Goal: Navigation & Orientation: Find specific page/section

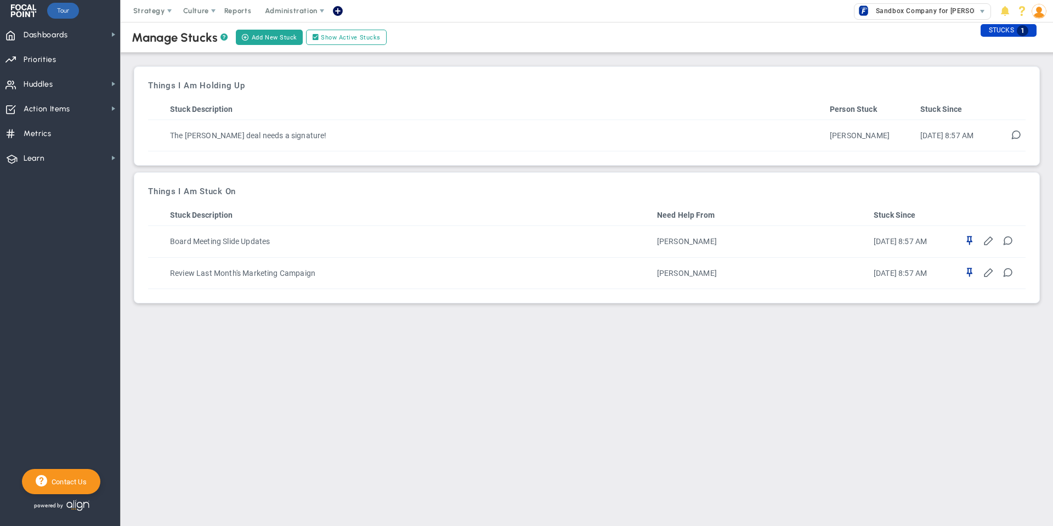
click at [1001, 31] on div "STUCKS 1" at bounding box center [1008, 30] width 56 height 13
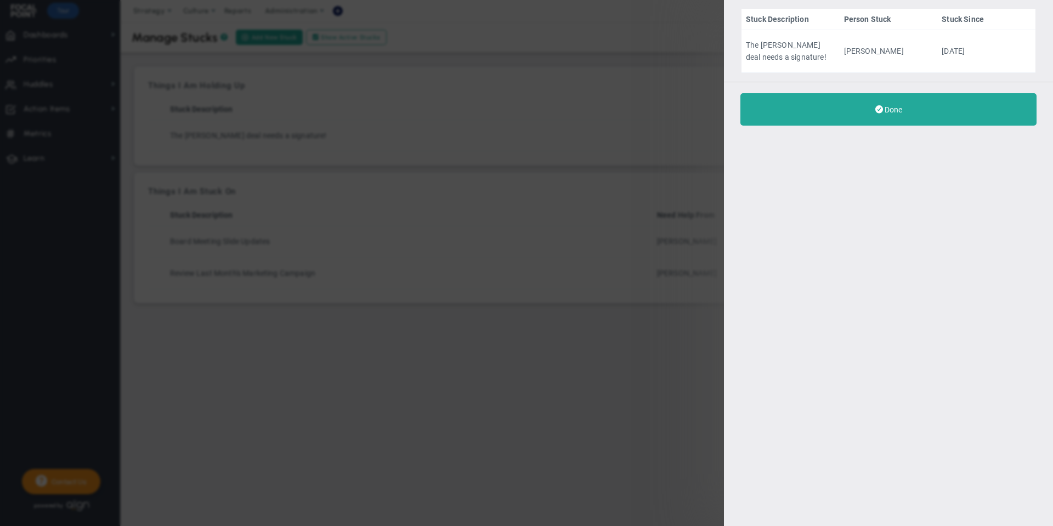
click at [589, 299] on div "Stuck Description Person Stuck Stuck Since The Smith deal needs a signature! To…" at bounding box center [526, 263] width 1053 height 526
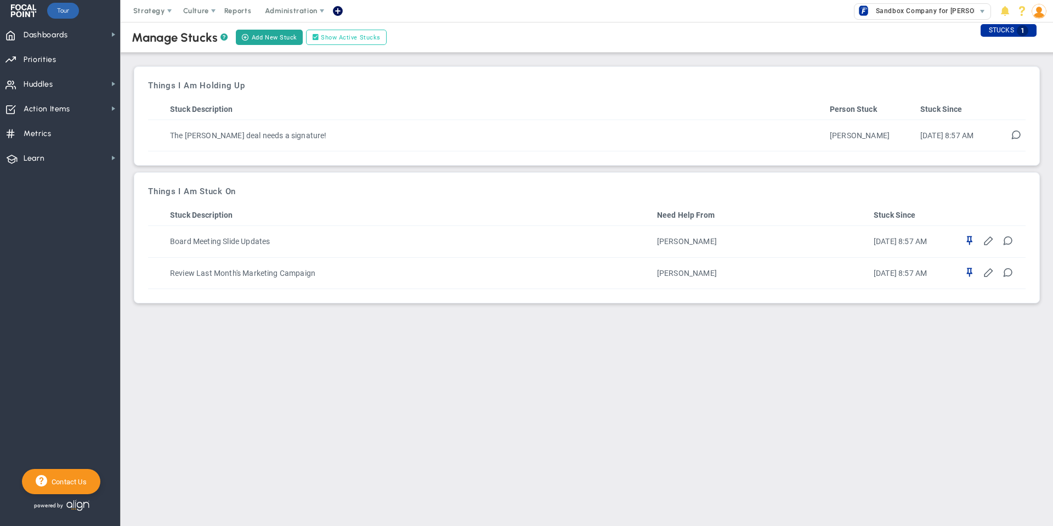
click at [364, 40] on label "Show Active Stucks" at bounding box center [346, 37] width 81 height 15
click at [322, 40] on input "Show Active Stucks" at bounding box center [318, 38] width 8 height 8
checkbox input "false"
click at [48, 36] on span "Dashboards" at bounding box center [46, 35] width 44 height 23
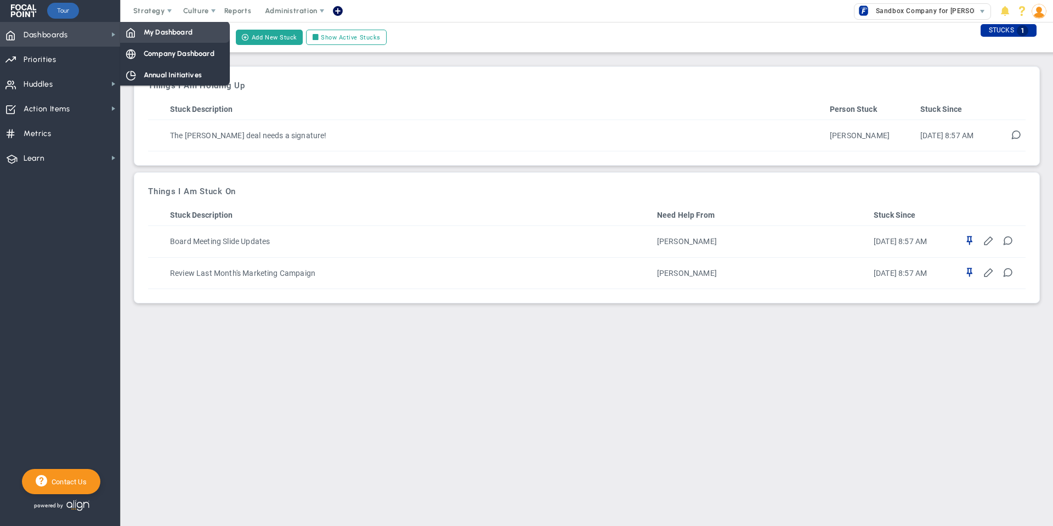
click at [182, 36] on span "My Dashboard" at bounding box center [168, 32] width 49 height 10
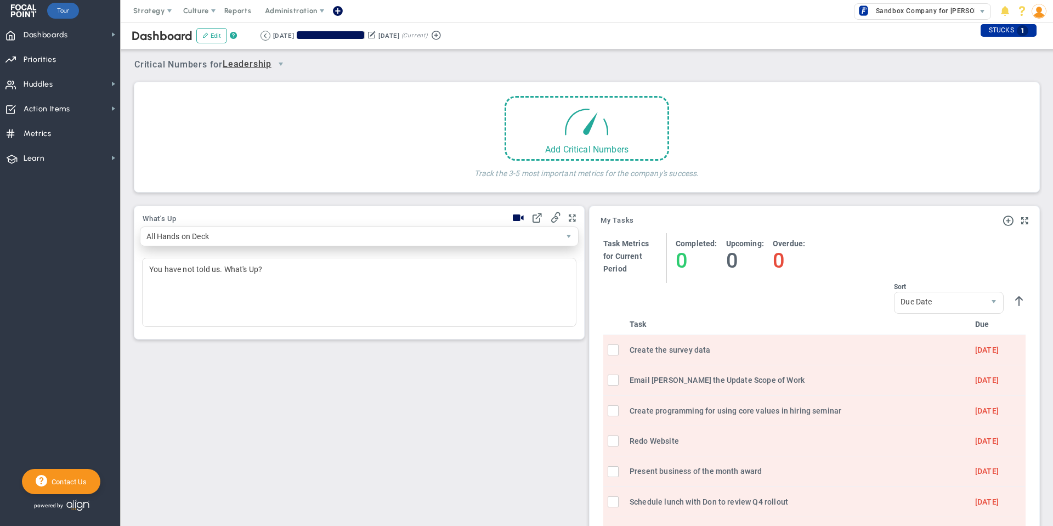
click at [570, 241] on span "select" at bounding box center [568, 236] width 19 height 19
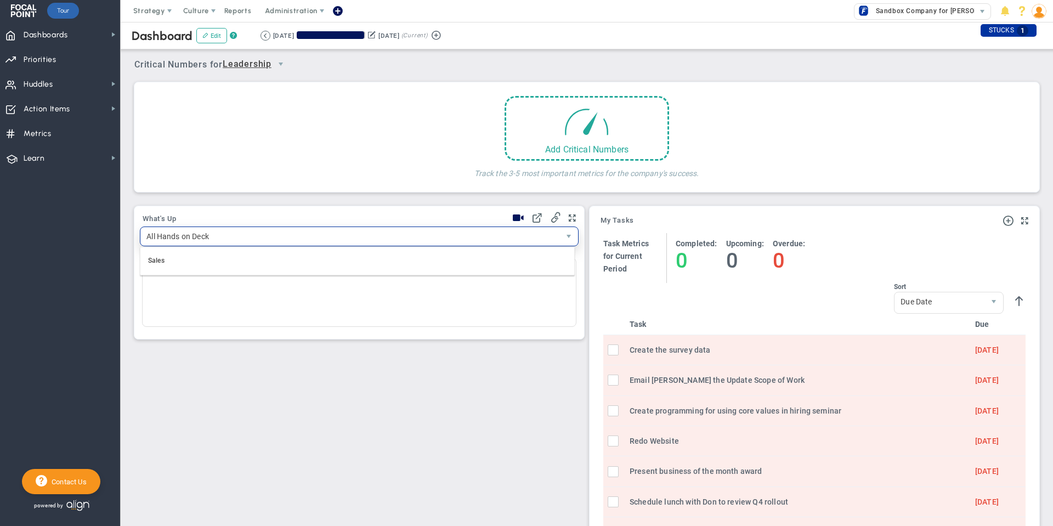
click at [570, 241] on span "select" at bounding box center [568, 236] width 19 height 19
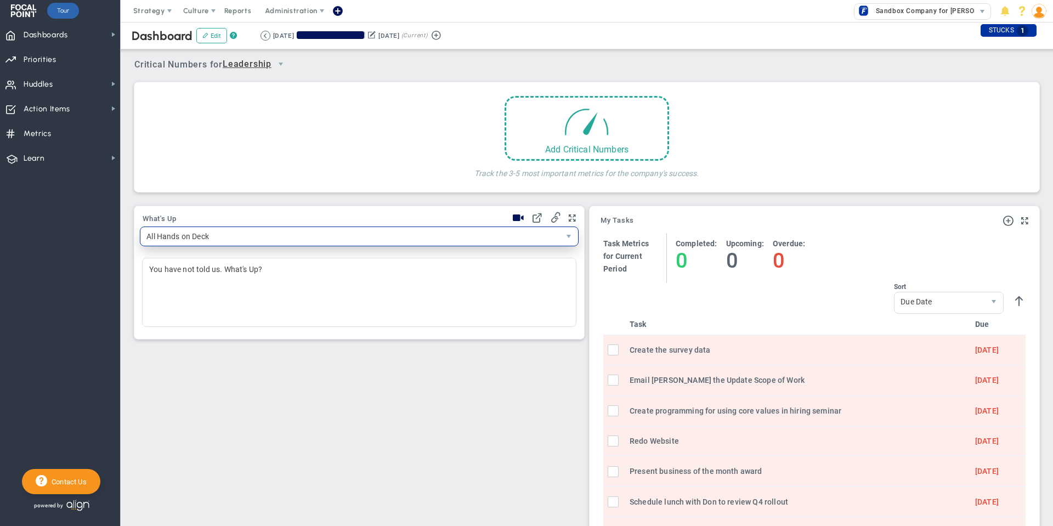
click at [465, 241] on span "All Hands on Deck" at bounding box center [349, 236] width 419 height 19
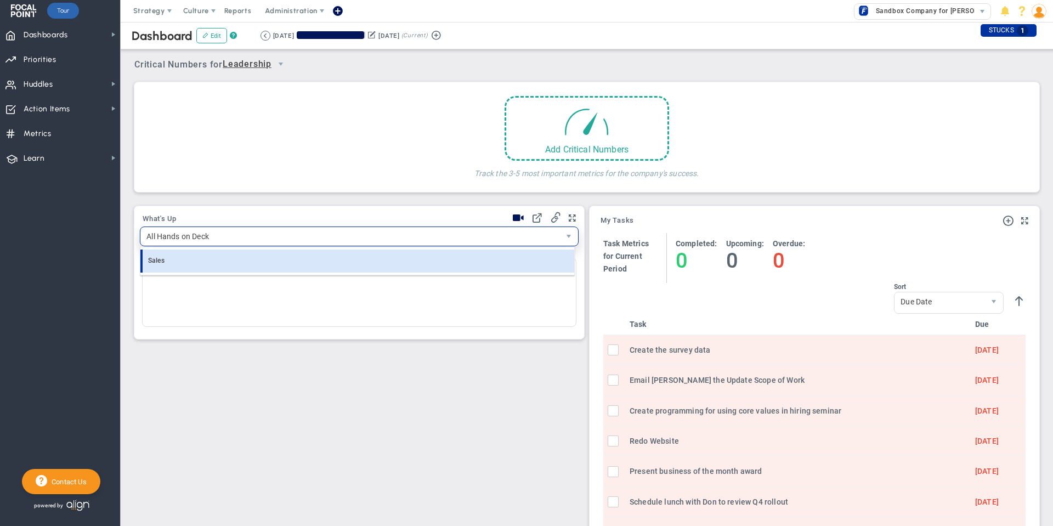
click at [358, 264] on li "Sales" at bounding box center [357, 261] width 434 height 23
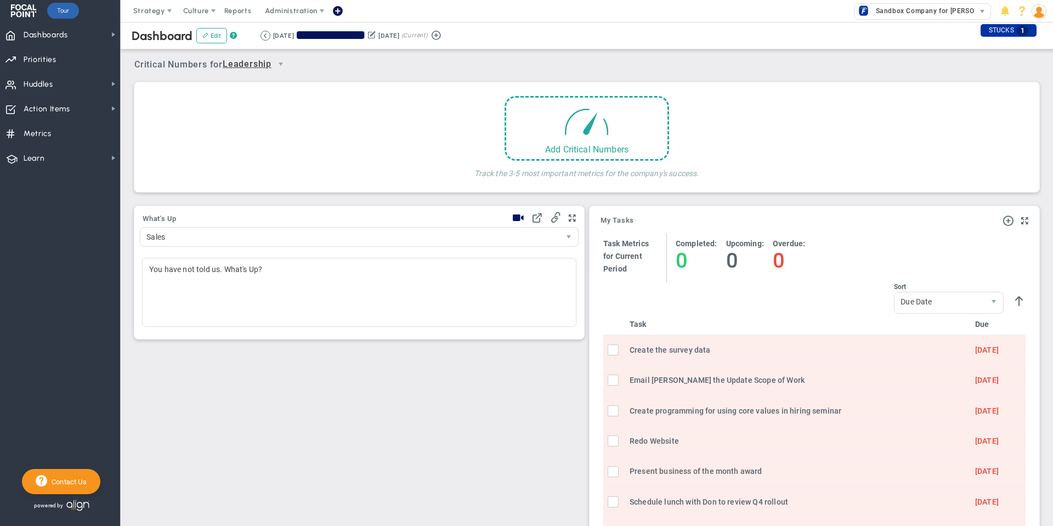
click at [271, 66] on span "Leadership" at bounding box center [247, 65] width 49 height 14
click at [288, 105] on li "Sandbox Company for [PERSON_NAME]" at bounding box center [281, 119] width 66 height 51
click at [299, 66] on span "Sandbox Company for [PERSON_NAME]" at bounding box center [308, 65] width 171 height 14
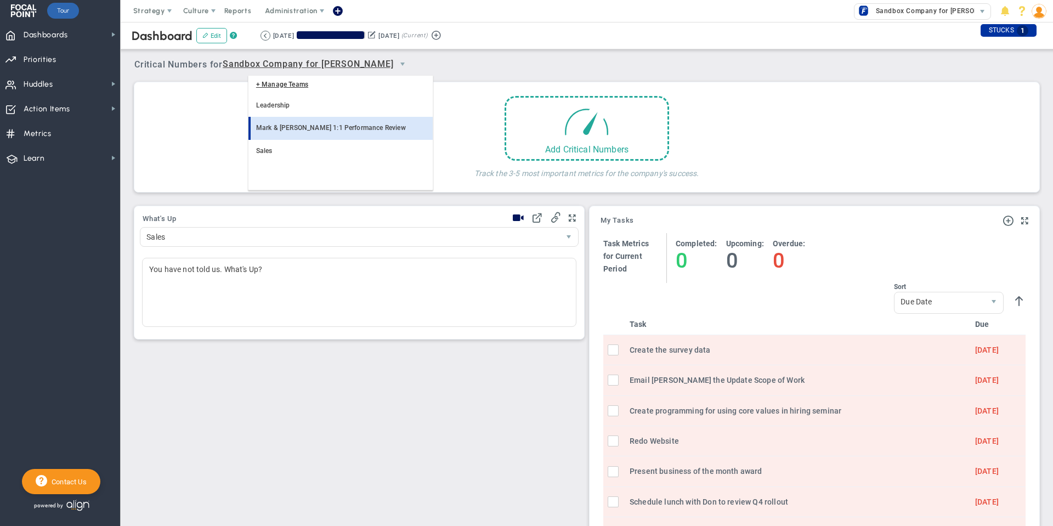
click at [310, 127] on li "Mark & [PERSON_NAME] 1:1 Performance Review" at bounding box center [340, 128] width 184 height 23
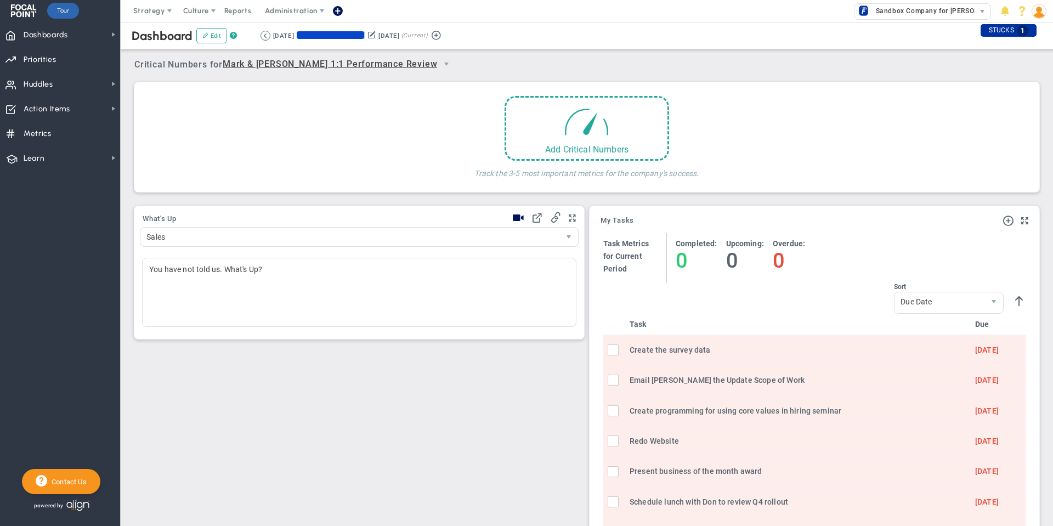
click at [364, 37] on div at bounding box center [330, 35] width 67 height 8
click at [428, 36] on span "(Current)" at bounding box center [414, 36] width 26 height 10
click at [208, 36] on button "Edit" at bounding box center [211, 35] width 31 height 15
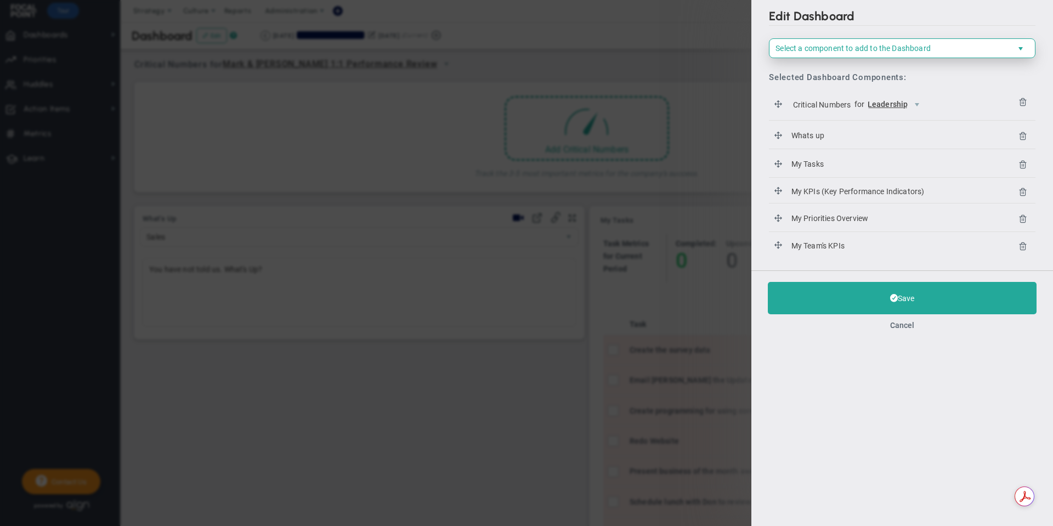
click at [948, 53] on span "Select a component to add to the Dashboard" at bounding box center [892, 48] width 247 height 19
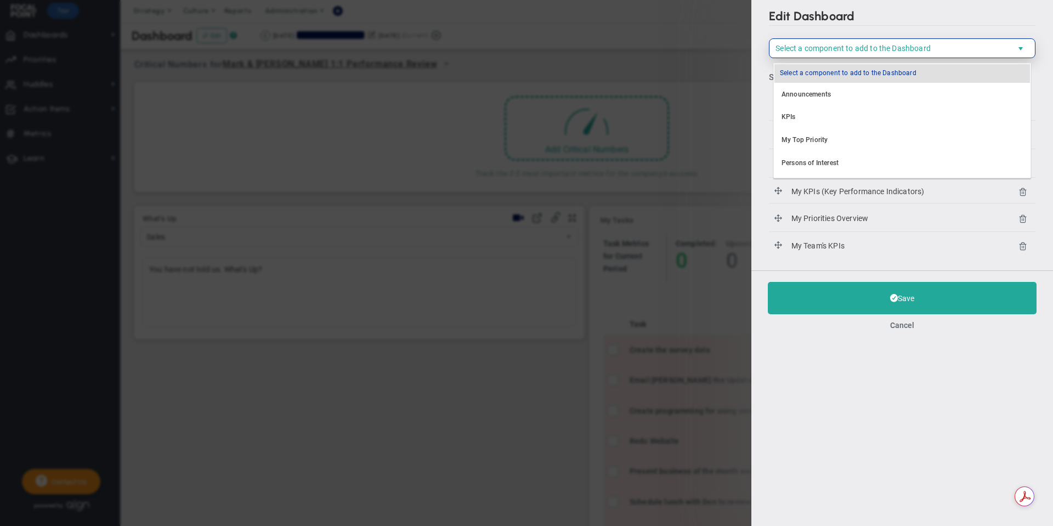
click at [948, 53] on span "Select a component to add to the Dashboard" at bounding box center [892, 48] width 247 height 19
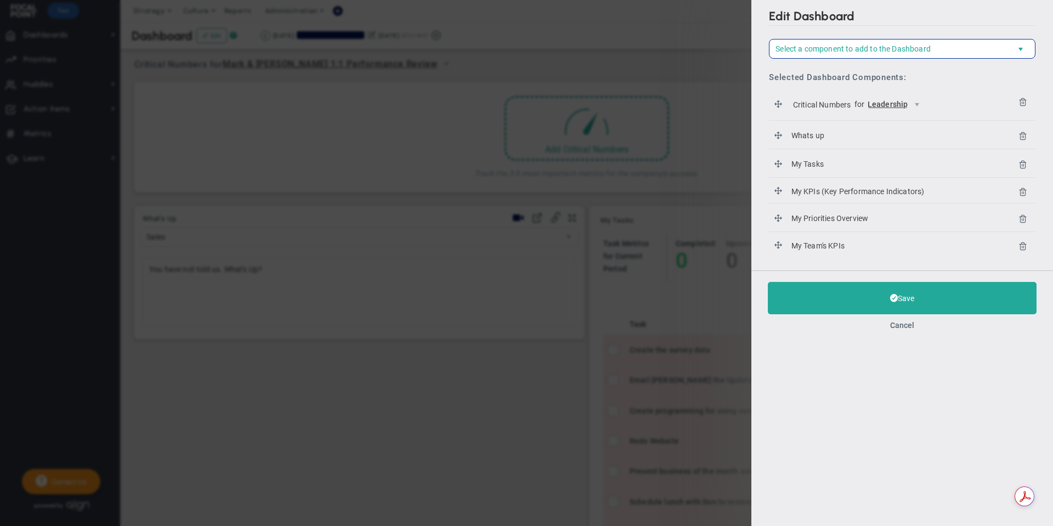
click at [913, 330] on div "Cancel" at bounding box center [902, 325] width 269 height 10
click at [905, 330] on div "Cancel" at bounding box center [902, 325] width 269 height 10
click at [904, 330] on button "Cancel" at bounding box center [902, 325] width 24 height 9
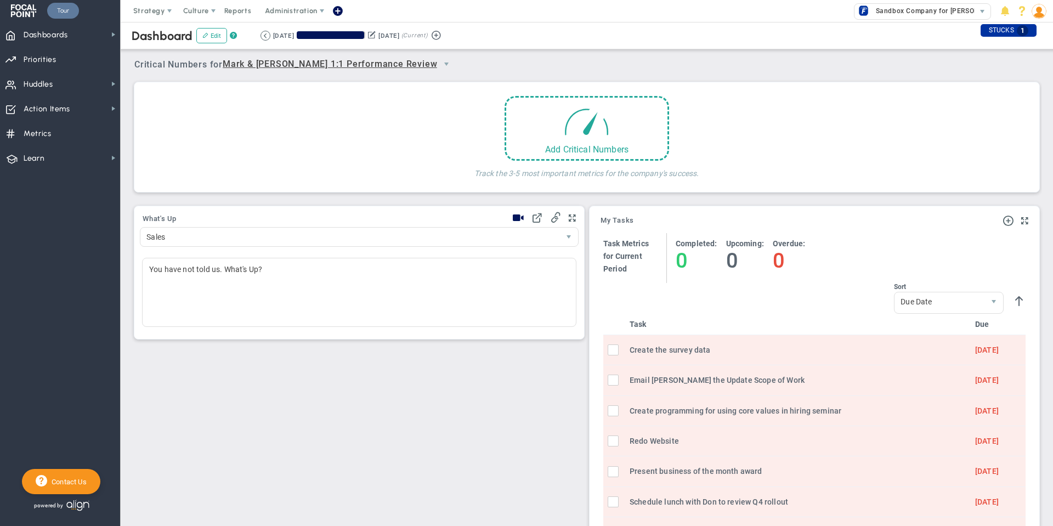
drag, startPoint x: 71, startPoint y: 10, endPoint x: 59, endPoint y: 10, distance: 12.1
click at [59, 10] on link "Tour" at bounding box center [63, 11] width 32 height 16
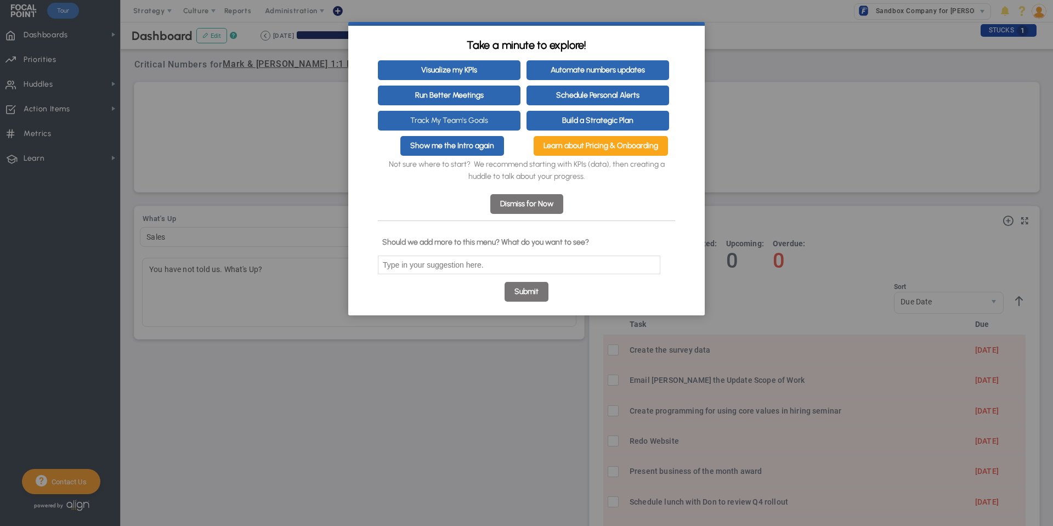
click at [861, 100] on appcues "× Take a minute to explore! Visualize my KPIs Automate numbers updates Run Bett…" at bounding box center [526, 263] width 1053 height 526
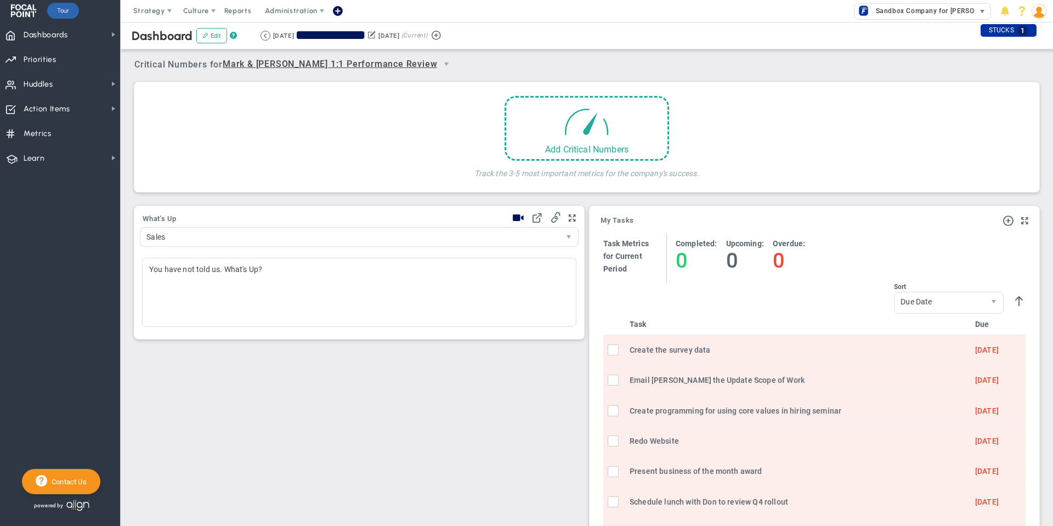
click at [967, 12] on span "Sandbox Company for [PERSON_NAME]" at bounding box center [937, 11] width 134 height 14
click at [884, 27] on div "Manage Companies" at bounding box center [942, 29] width 219 height 19
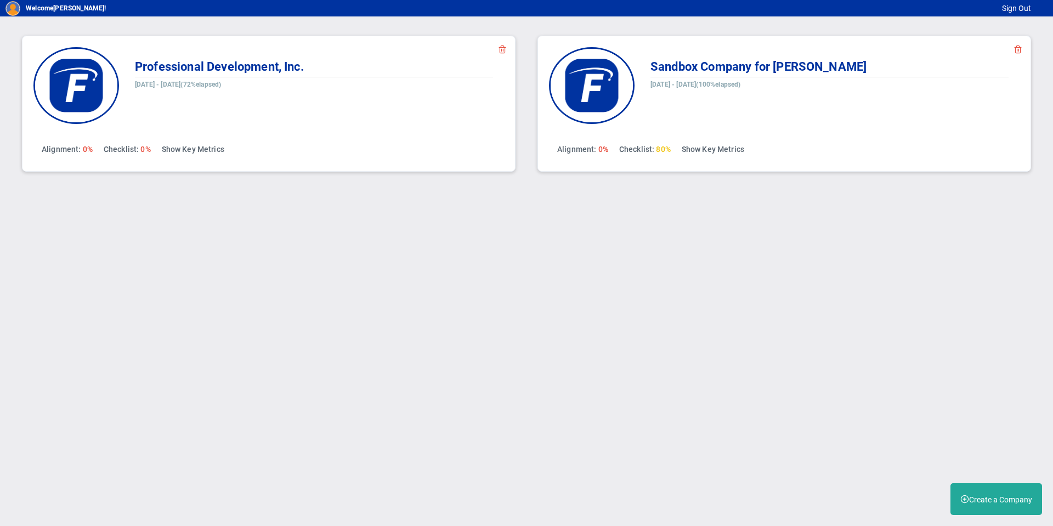
click at [1016, 48] on span at bounding box center [1017, 48] width 9 height 9
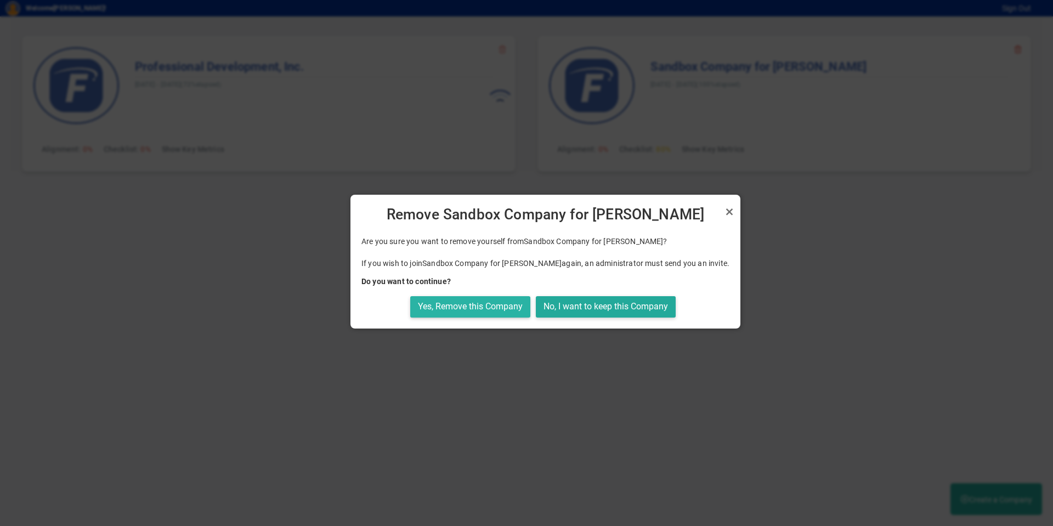
click at [451, 309] on button "Yes, Remove this Company" at bounding box center [470, 306] width 120 height 21
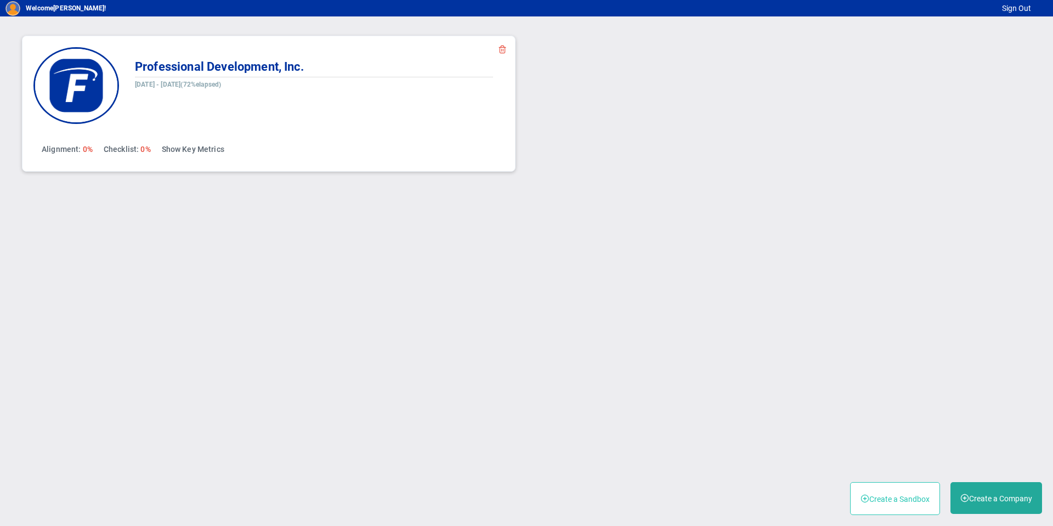
click at [878, 496] on button "Create a Sandbox" at bounding box center [895, 498] width 90 height 33
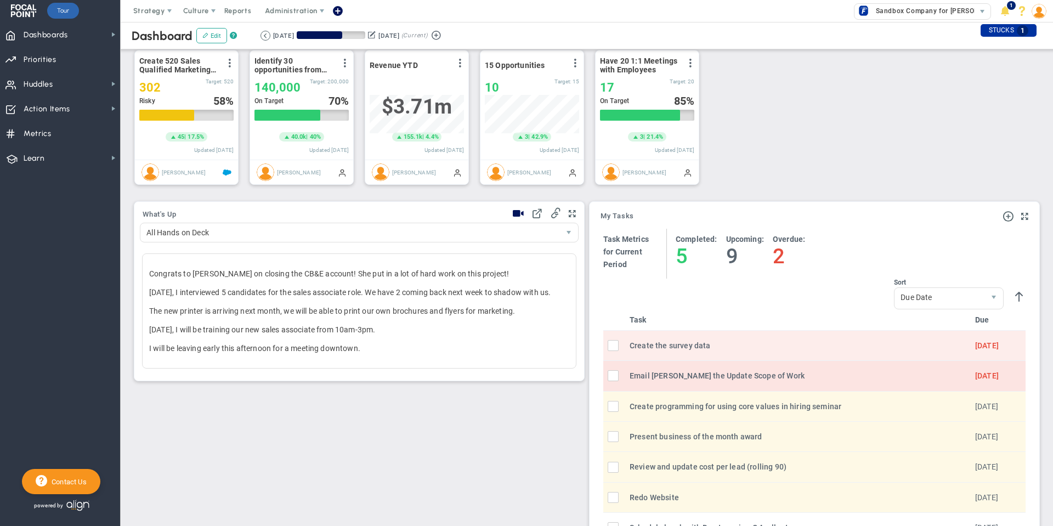
scroll to position [384, 0]
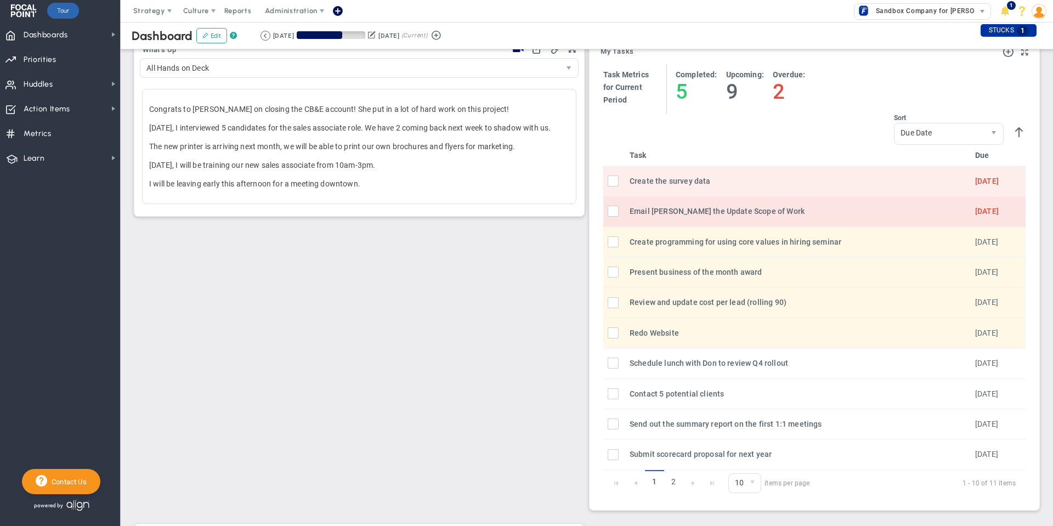
click at [612, 219] on input "checkbox" at bounding box center [615, 213] width 11 height 11
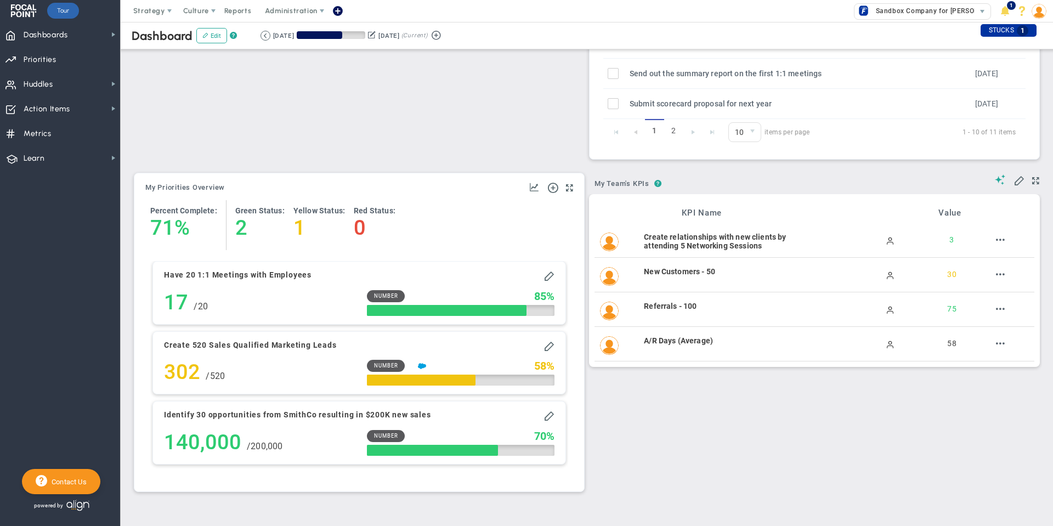
scroll to position [764, 0]
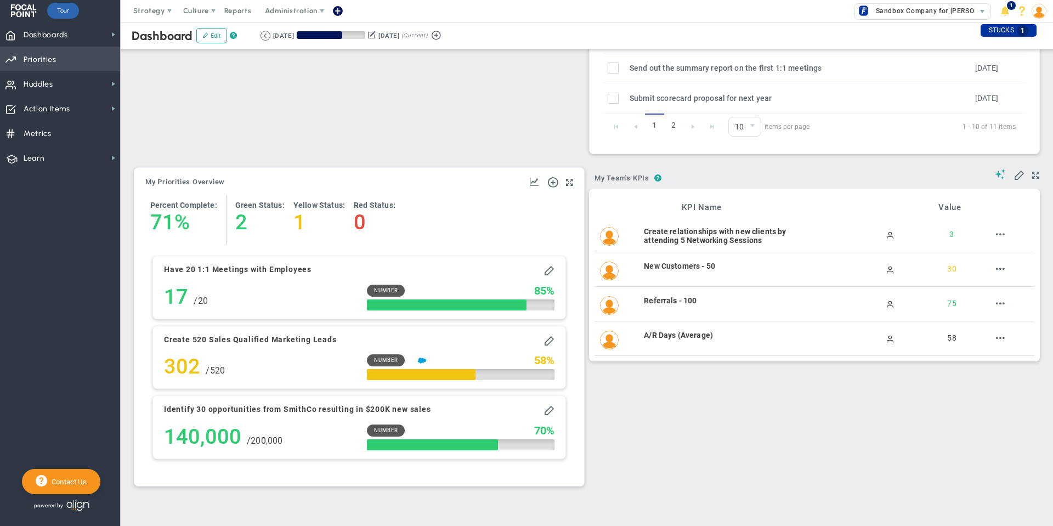
click at [46, 47] on span "Priorities OKR Tree Priorities OKRs" at bounding box center [60, 59] width 120 height 25
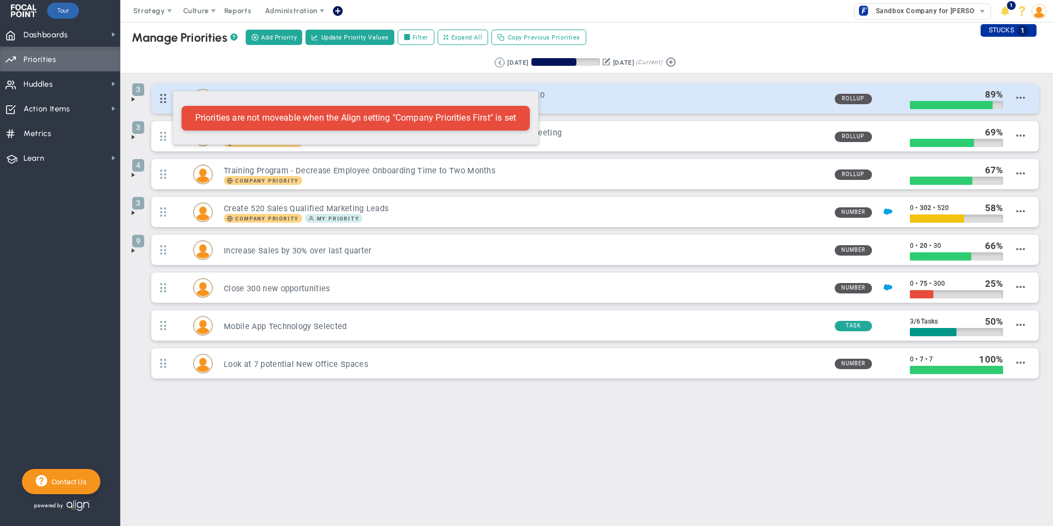
drag, startPoint x: 161, startPoint y: 136, endPoint x: 167, endPoint y: 86, distance: 50.8
click at [167, 86] on ul "3 #1 Thing - Create a culture of Transparency resulting in an eNPS score increa…" at bounding box center [587, 233] width 910 height 303
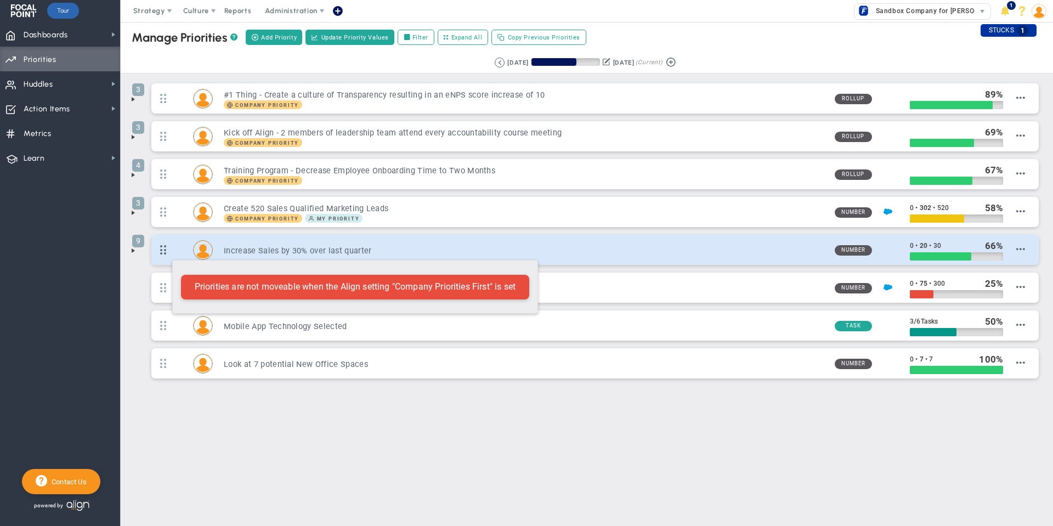
drag, startPoint x: 163, startPoint y: 143, endPoint x: 167, endPoint y: 254, distance: 111.9
click at [167, 254] on ul "3 #1 Thing - Create a culture of Transparency resulting in an eNPS score increa…" at bounding box center [587, 233] width 910 height 303
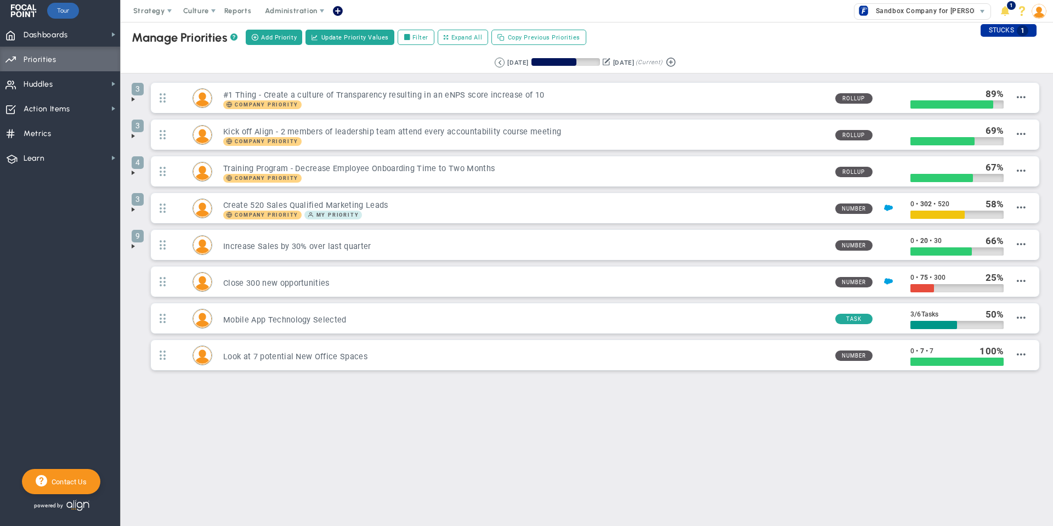
click at [133, 174] on span at bounding box center [133, 172] width 9 height 9
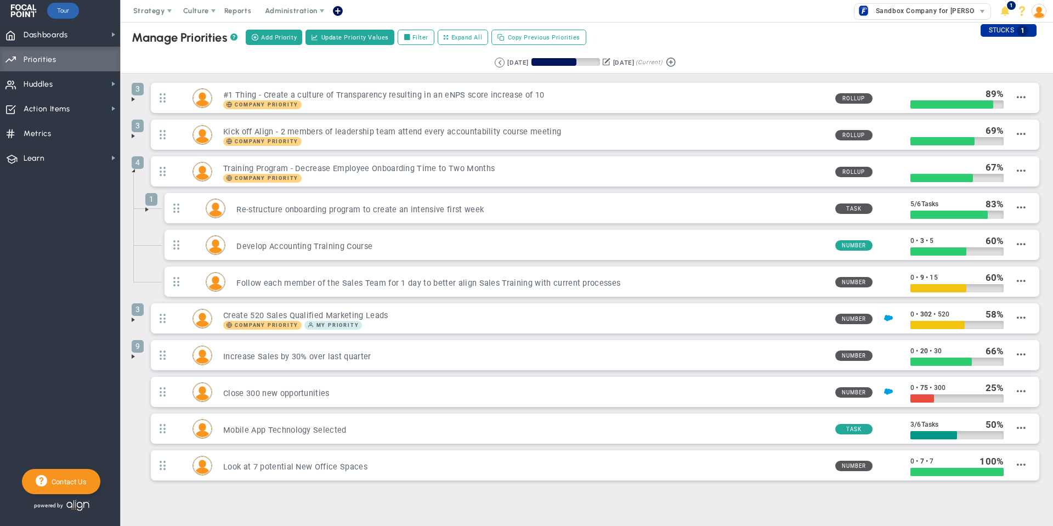
click at [133, 137] on span at bounding box center [133, 136] width 9 height 9
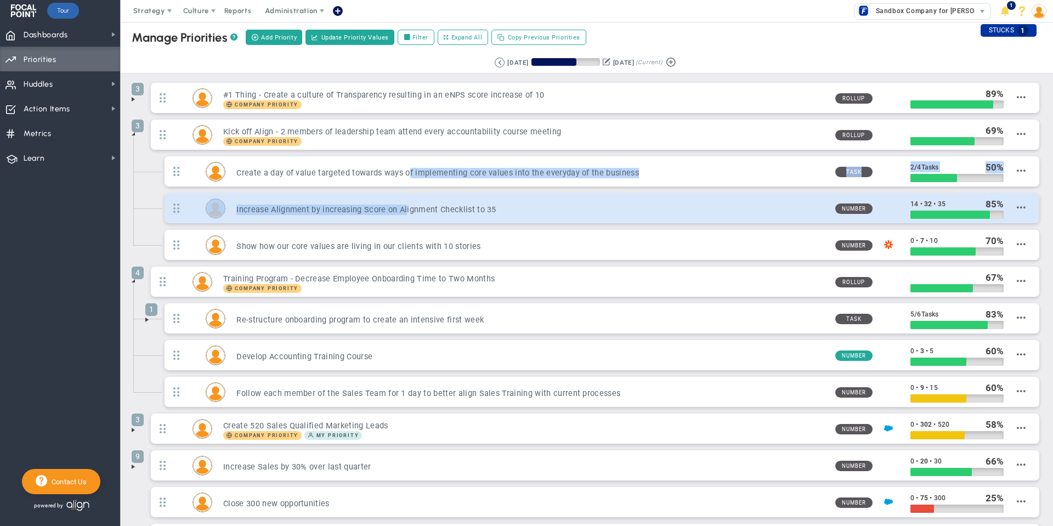
drag, startPoint x: 309, startPoint y: 167, endPoint x: 305, endPoint y: 222, distance: 54.5
click at [310, 224] on ul "Create a day of value targeted towards ways of implementing core values into th…" at bounding box center [595, 211] width 894 height 110
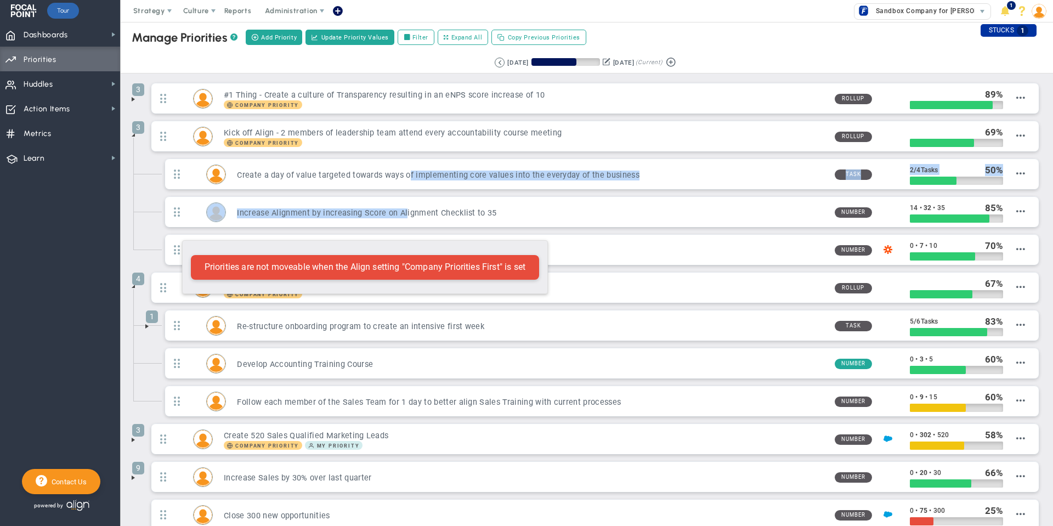
drag, startPoint x: 174, startPoint y: 169, endPoint x: 177, endPoint y: 235, distance: 65.3
click at [177, 235] on ul "Create a day of value targeted towards ways of implementing core values into th…" at bounding box center [595, 215] width 894 height 114
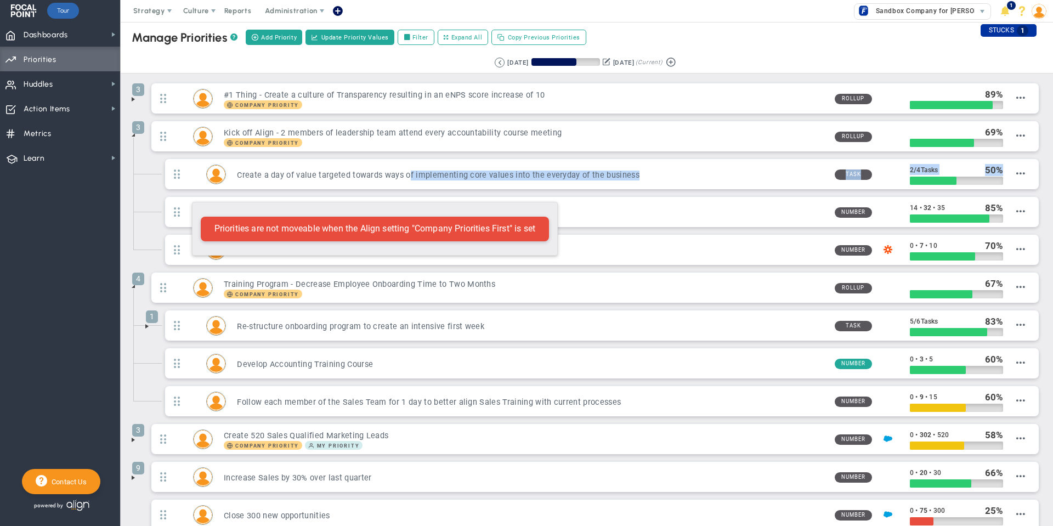
drag, startPoint x: 177, startPoint y: 239, endPoint x: 186, endPoint y: 196, distance: 43.4
click at [186, 196] on ul "Create a day of value targeted towards ways of implementing core values into th…" at bounding box center [595, 215] width 894 height 114
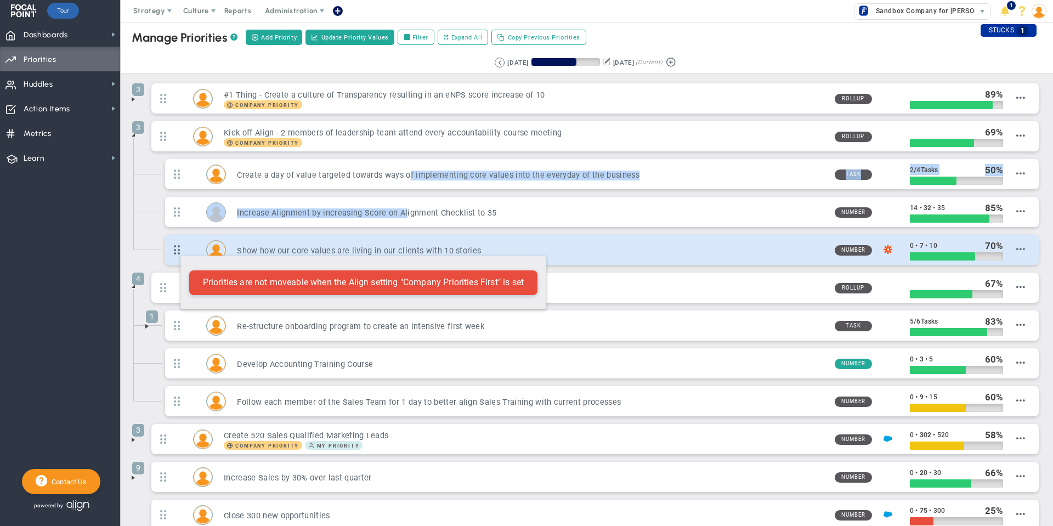
drag, startPoint x: 180, startPoint y: 207, endPoint x: 175, endPoint y: 250, distance: 43.1
click at [175, 250] on ul "Create a day of value targeted towards ways of implementing core values into th…" at bounding box center [595, 215] width 894 height 114
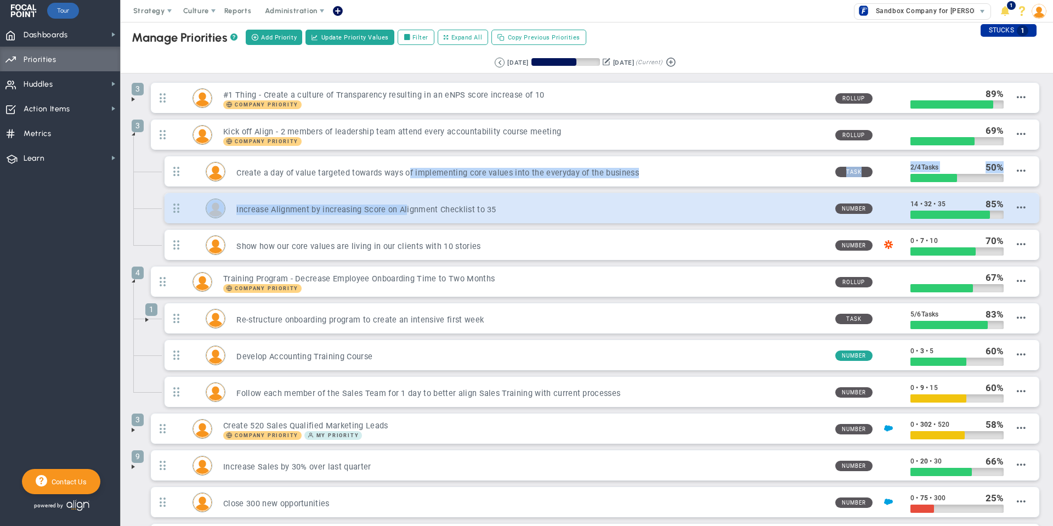
drag, startPoint x: 1017, startPoint y: 246, endPoint x: 1018, endPoint y: 202, distance: 44.4
click at [1018, 202] on ul "Create a day of value targeted towards ways of implementing core values into th…" at bounding box center [595, 211] width 894 height 110
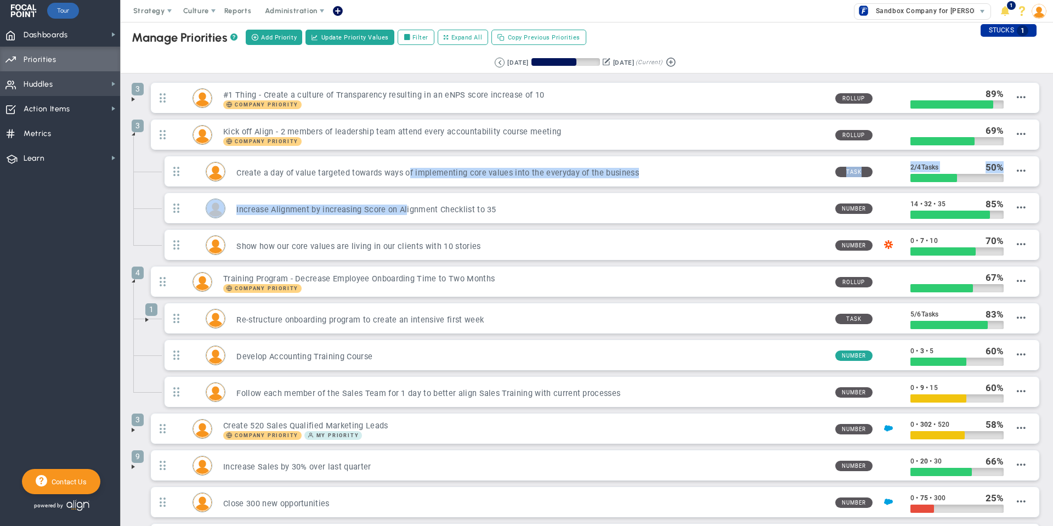
click at [47, 83] on span "Huddles" at bounding box center [39, 84] width 30 height 23
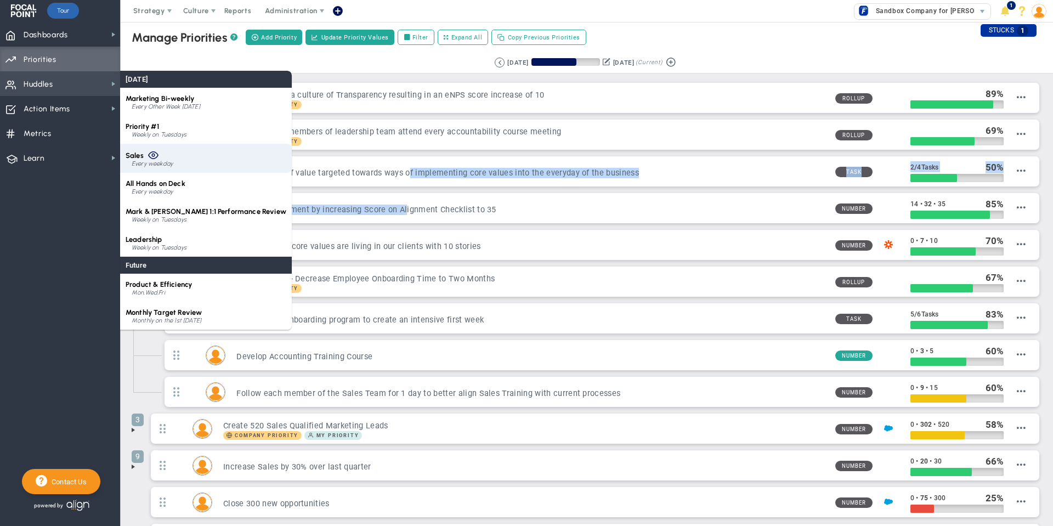
click at [157, 162] on div "Every weekday" at bounding box center [209, 164] width 155 height 7
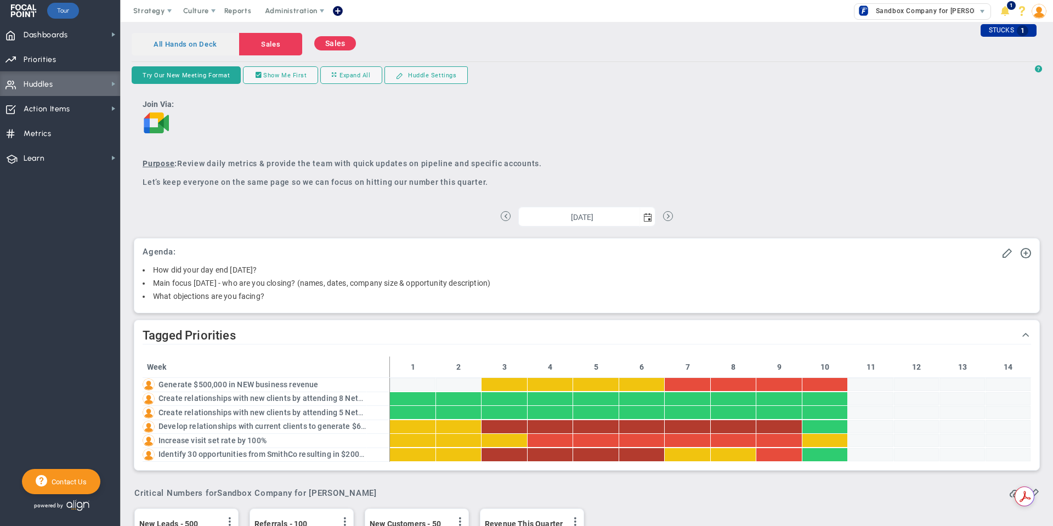
scroll to position [38, 94]
click at [74, 83] on span "Huddles Huddles" at bounding box center [60, 83] width 120 height 25
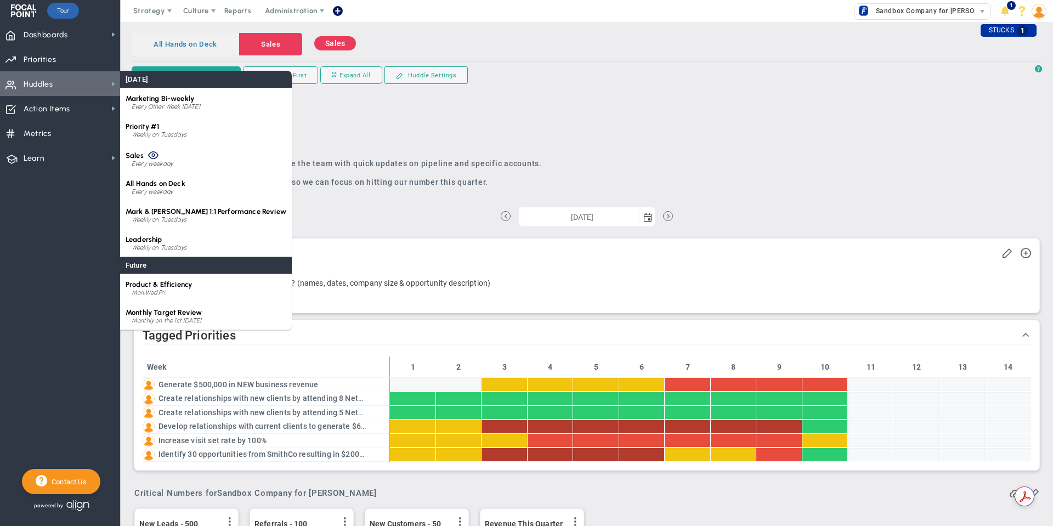
click at [74, 83] on span "Huddles Huddles" at bounding box center [60, 83] width 120 height 25
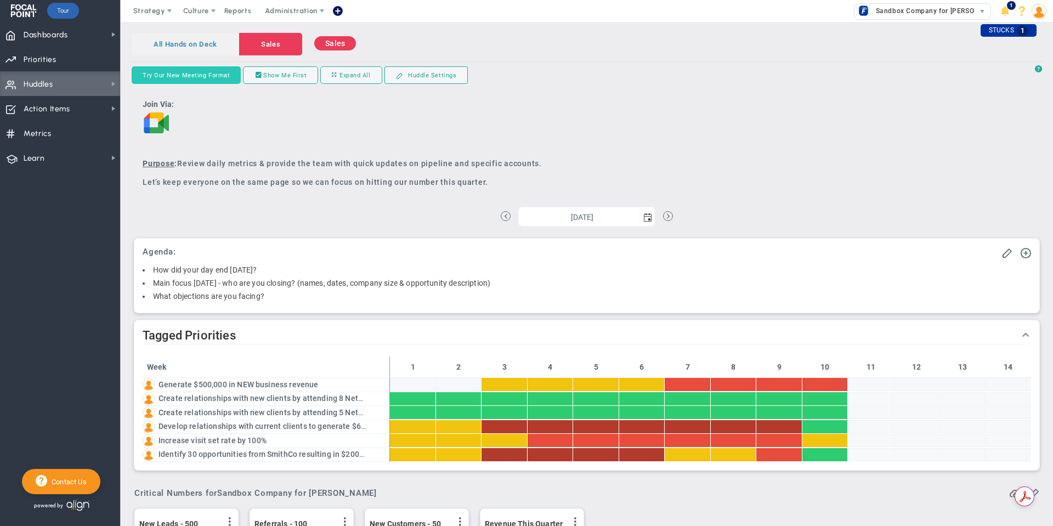
click at [218, 80] on button "Try Our New Meeting Format" at bounding box center [186, 75] width 109 height 18
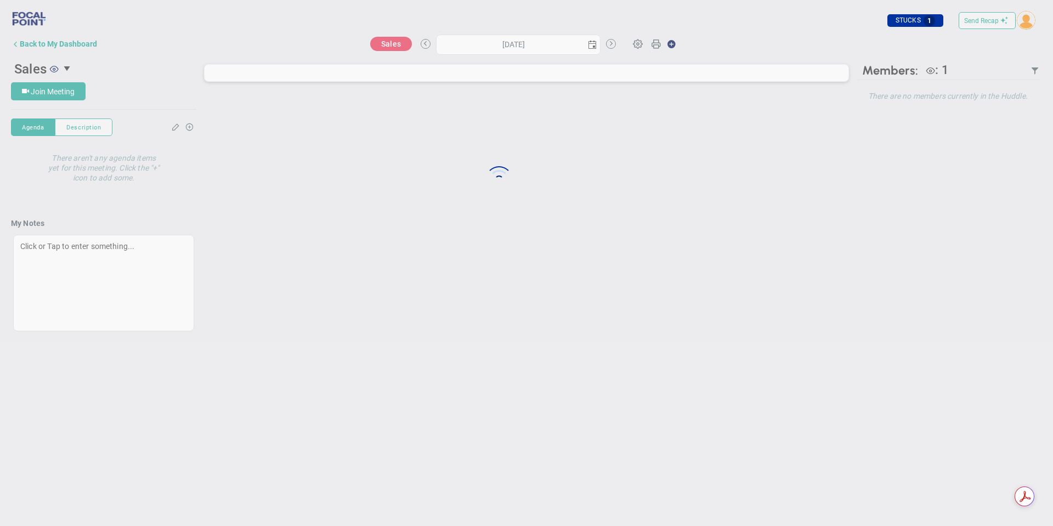
type input "[DATE]"
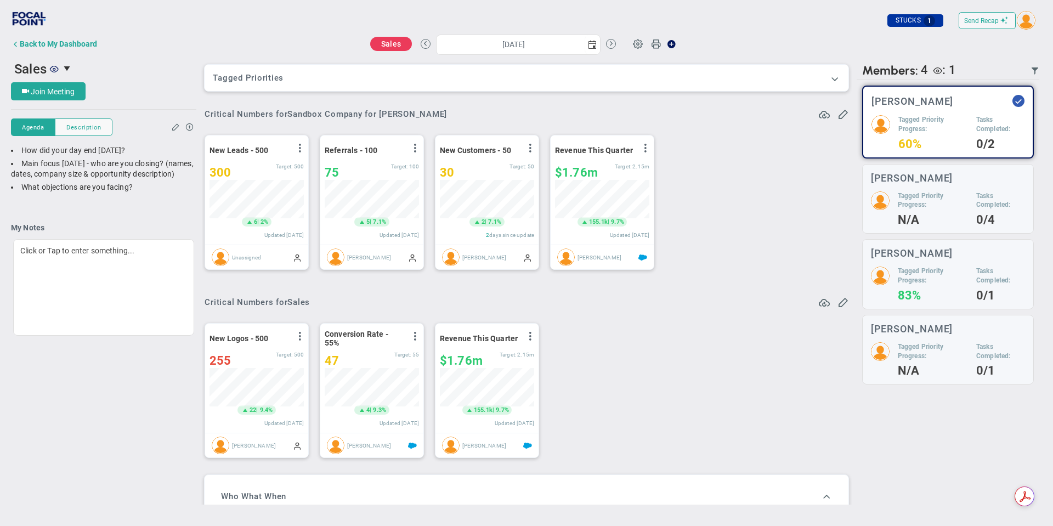
scroll to position [38, 94]
click at [388, 84] on div "Tagged OKRs Tagged Priorities Week 1 2 3 4 5 6 7 8 9 10 11 12 13 14 Generate $5…" at bounding box center [526, 78] width 643 height 26
click at [829, 80] on span at bounding box center [834, 78] width 11 height 11
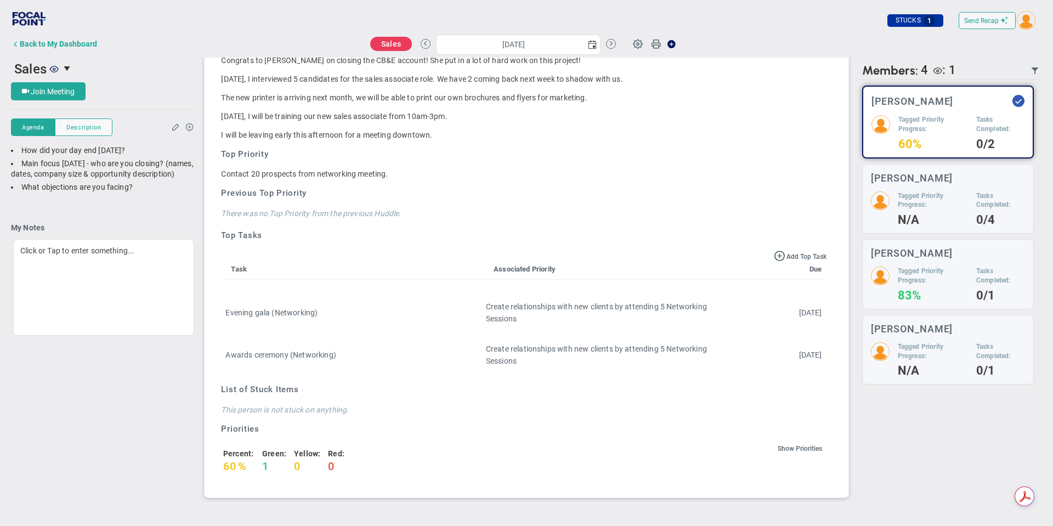
scroll to position [838, 0]
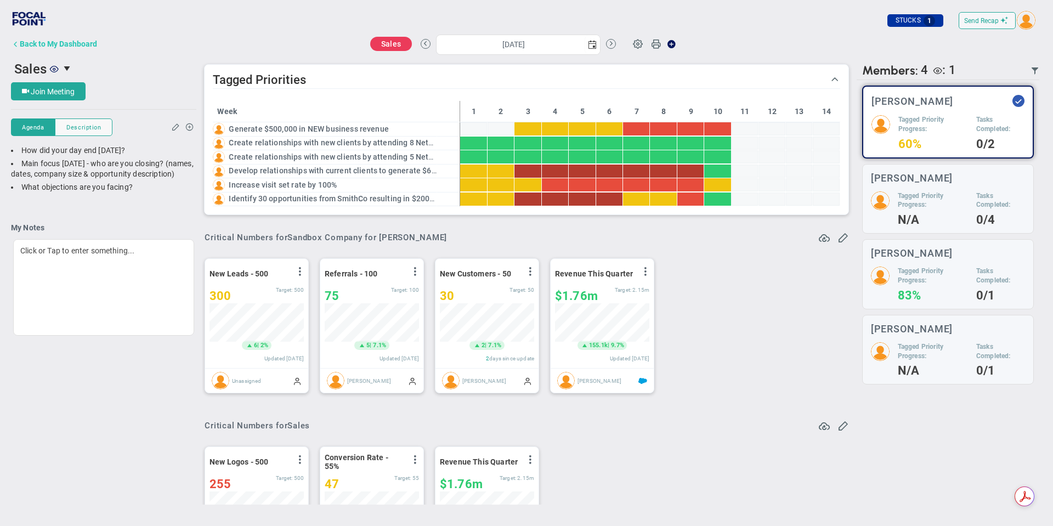
click at [84, 42] on div "Back to My Dashboard" at bounding box center [58, 43] width 77 height 9
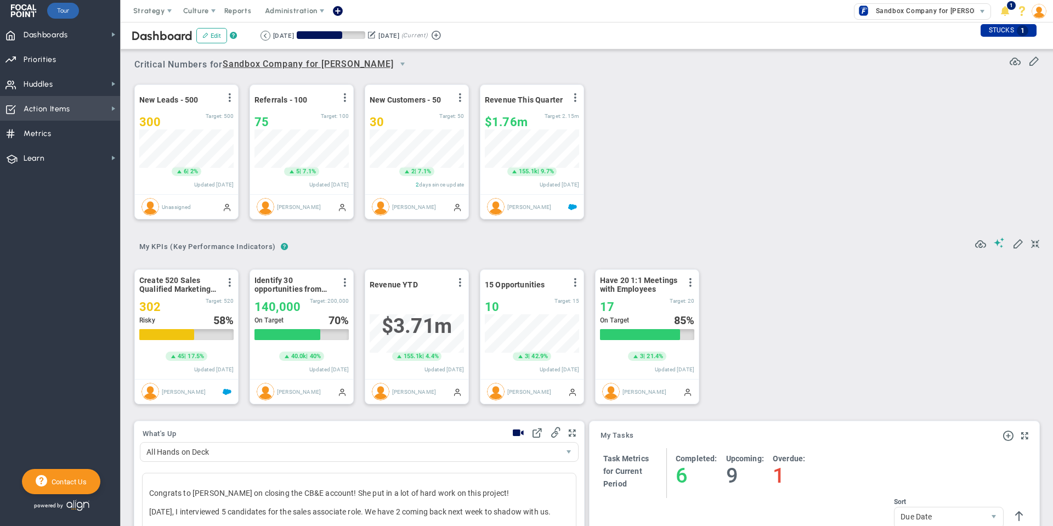
click at [37, 107] on span "Action Items" at bounding box center [47, 109] width 47 height 23
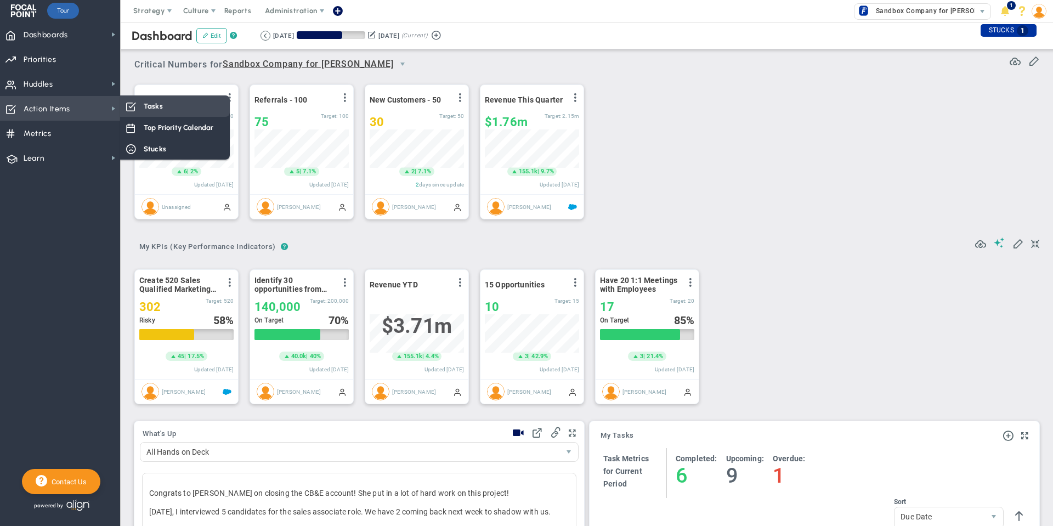
click at [163, 101] on div "Tasks" at bounding box center [175, 105] width 110 height 21
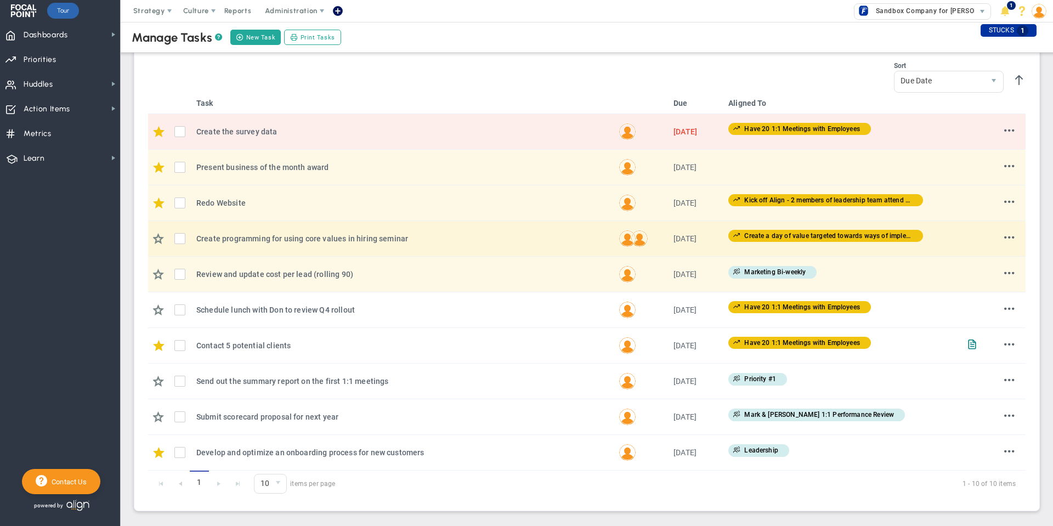
scroll to position [192, 0]
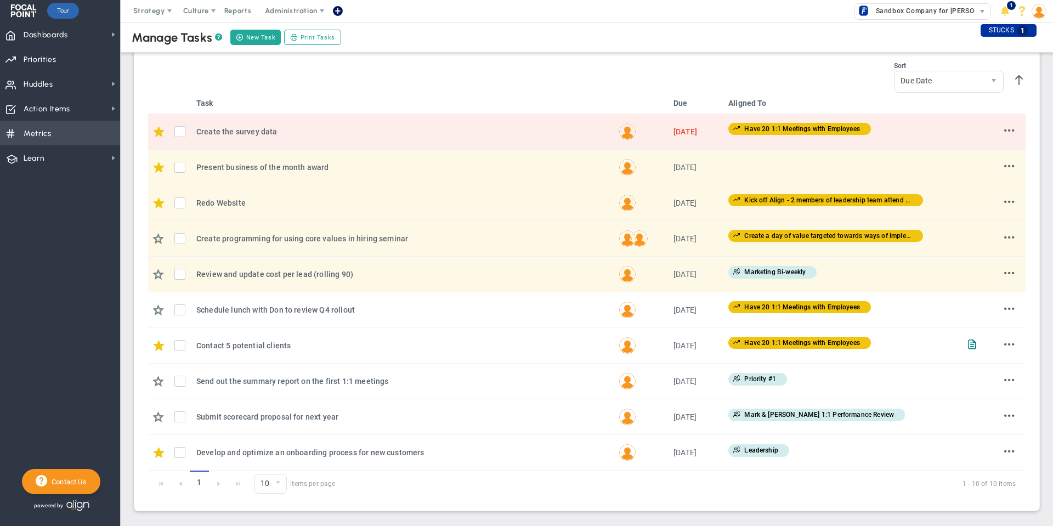
click at [35, 129] on span "Metrics" at bounding box center [38, 133] width 28 height 23
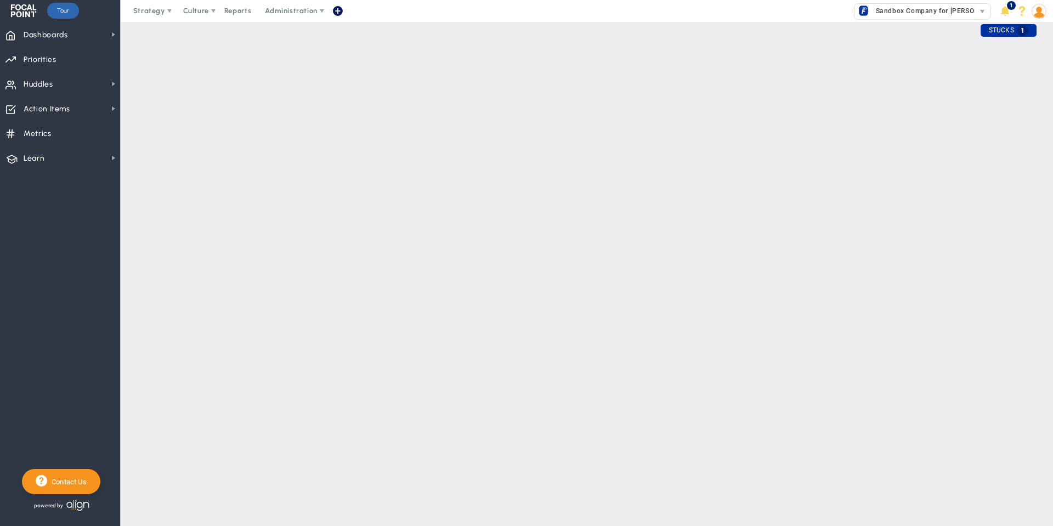
checkbox input "false"
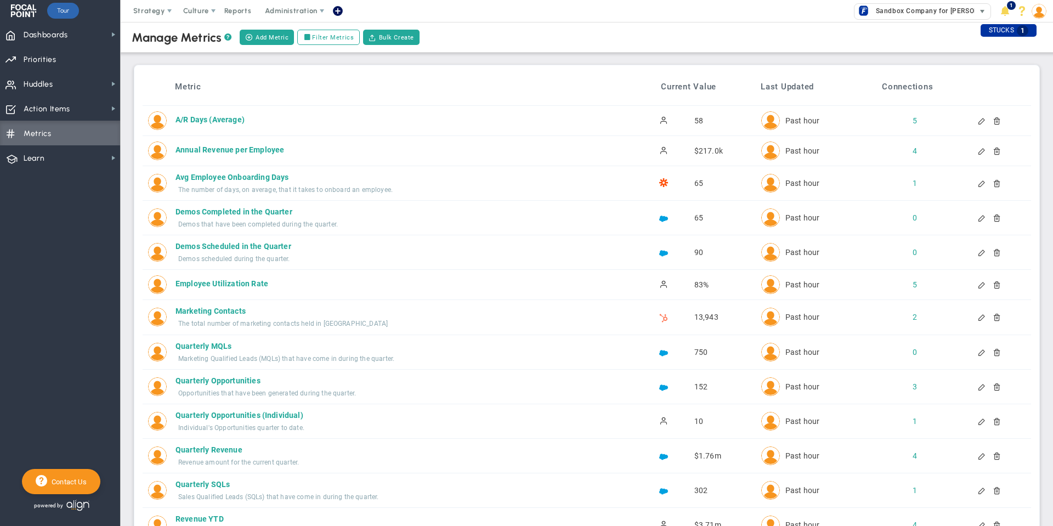
drag, startPoint x: 903, startPoint y: 12, endPoint x: 900, endPoint y: 17, distance: 5.6
click at [902, 12] on span "Sandbox Company for [PERSON_NAME]" at bounding box center [937, 11] width 134 height 14
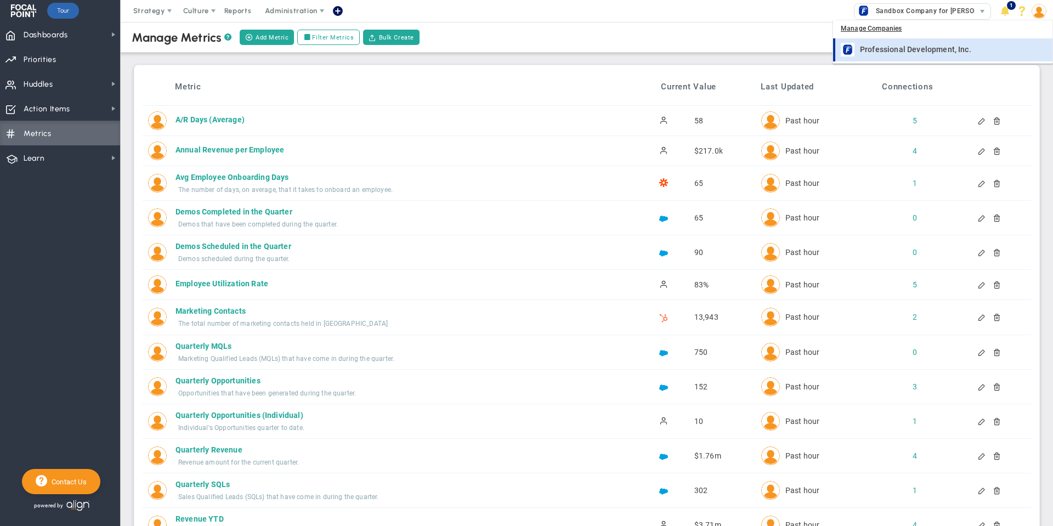
click at [902, 50] on span "Professional Development, Inc." at bounding box center [915, 50] width 111 height 8
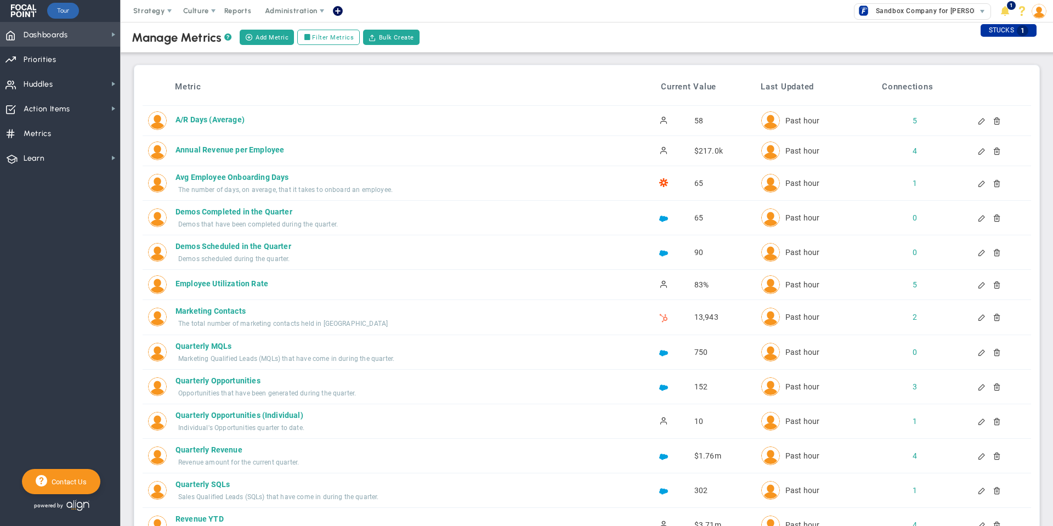
click at [57, 38] on span "Dashboards" at bounding box center [46, 35] width 44 height 23
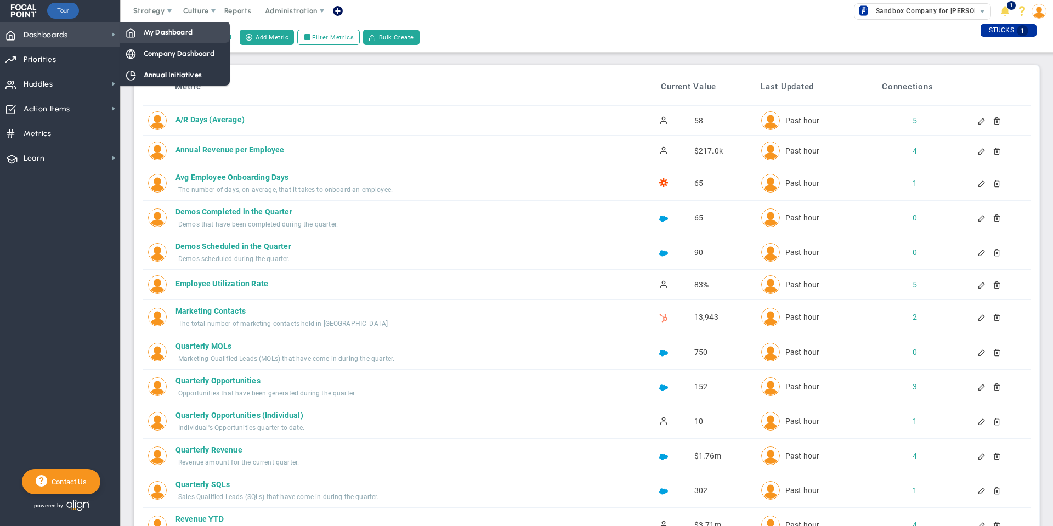
click at [158, 29] on span "My Dashboard" at bounding box center [168, 32] width 49 height 10
